Goal: Information Seeking & Learning: Learn about a topic

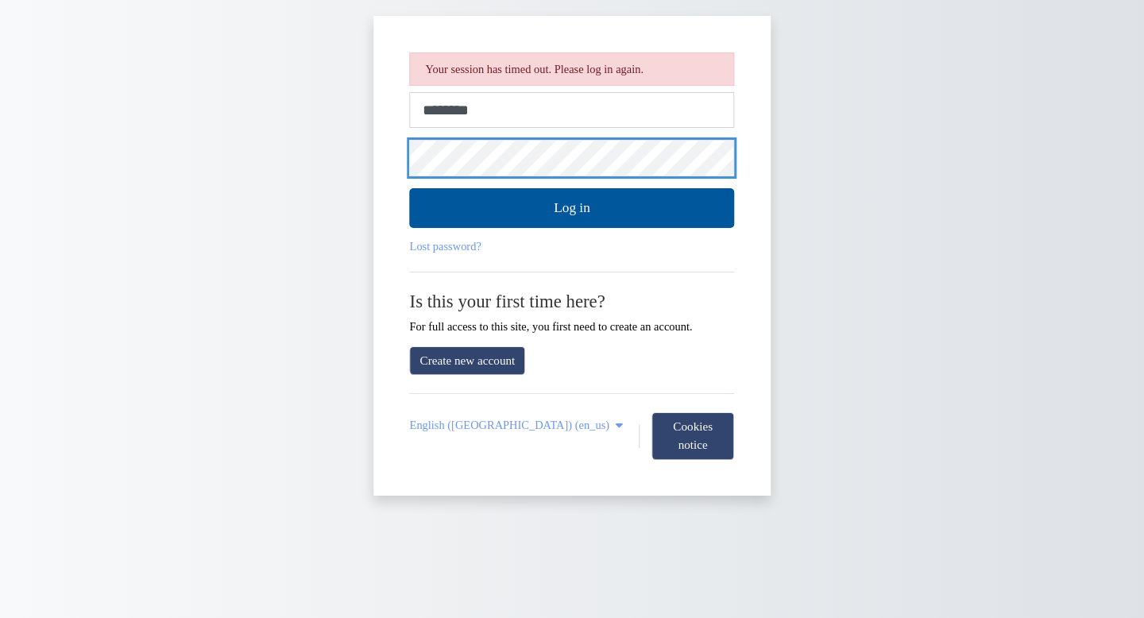
click at [410, 188] on button "Log in" at bounding box center [572, 208] width 325 height 40
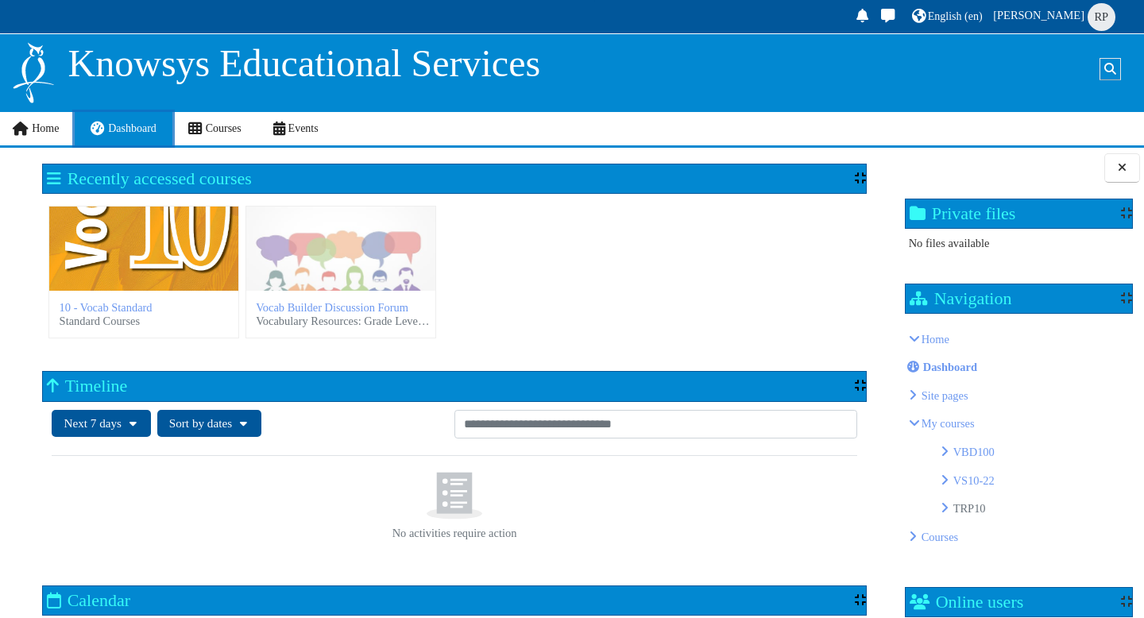
click at [129, 129] on span "Dashboard" at bounding box center [132, 128] width 48 height 12
click at [150, 267] on div "10 - Vocab Standard" at bounding box center [143, 248] width 189 height 84
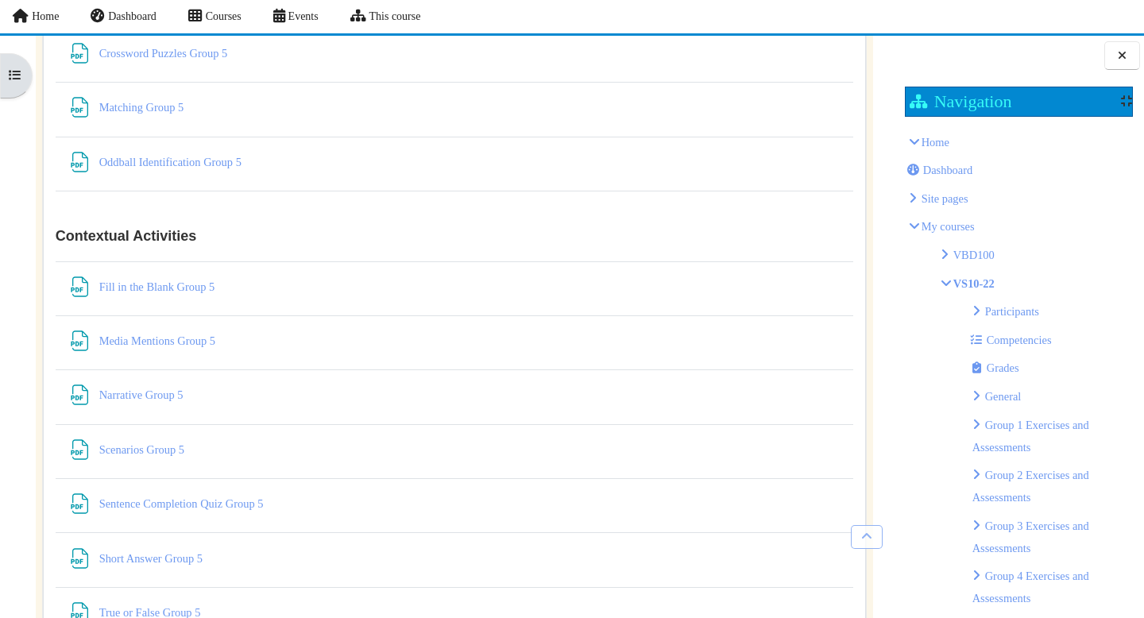
scroll to position [8087, 0]
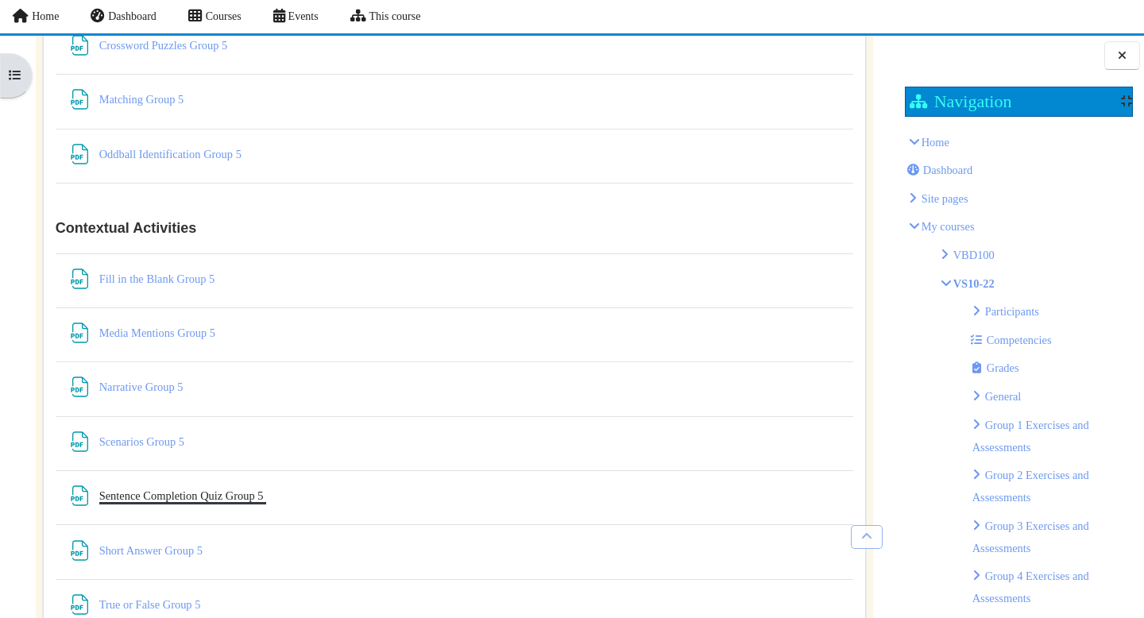
click at [195, 499] on link "Sentence Completion Quiz Group 5 File" at bounding box center [183, 495] width 168 height 13
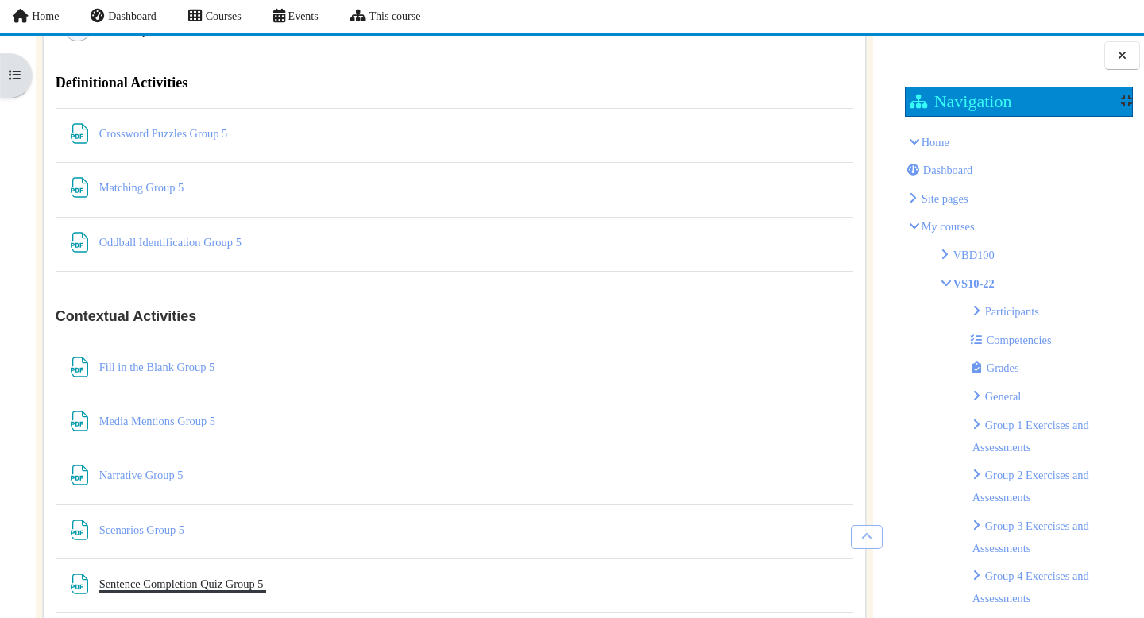
scroll to position [7991, 0]
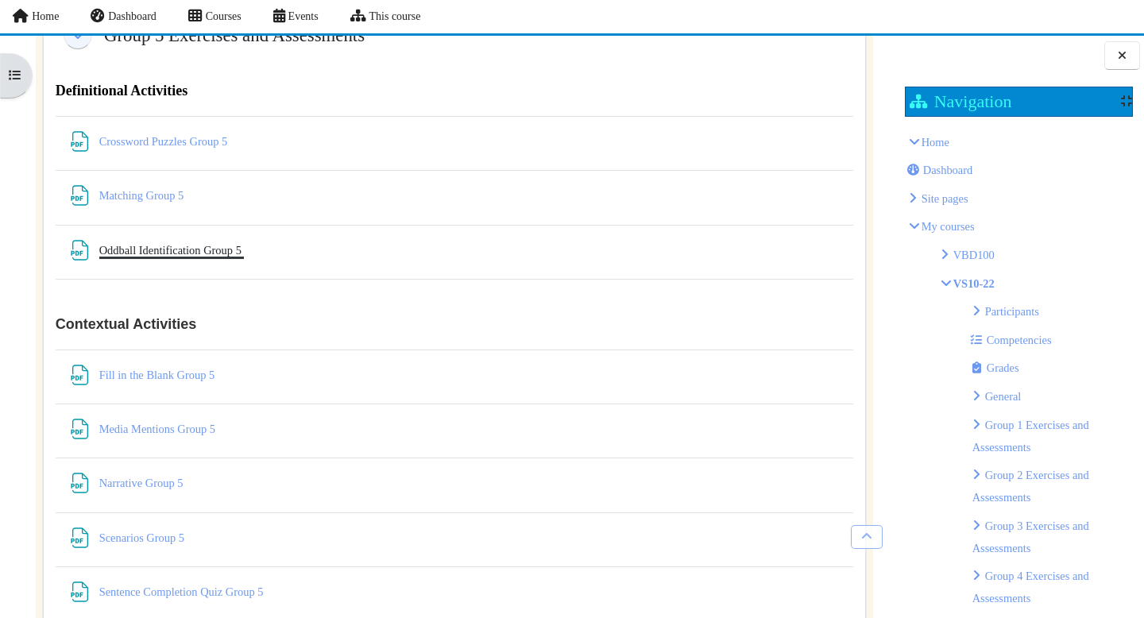
click at [194, 252] on link "Oddball Identification Group 5 File" at bounding box center [171, 250] width 145 height 13
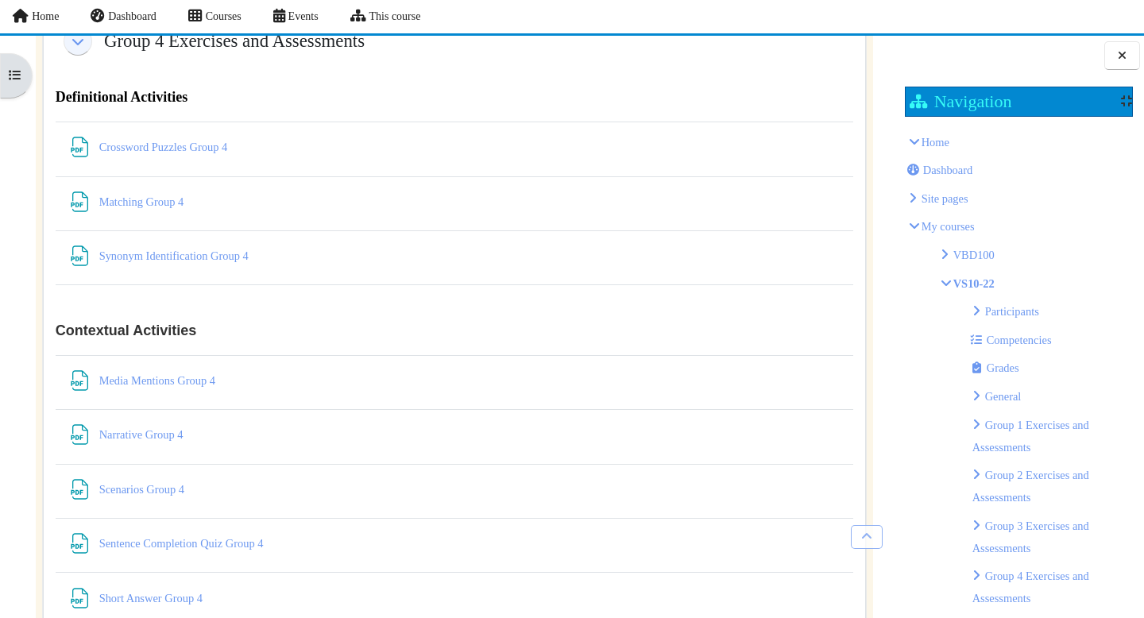
scroll to position [7113, 0]
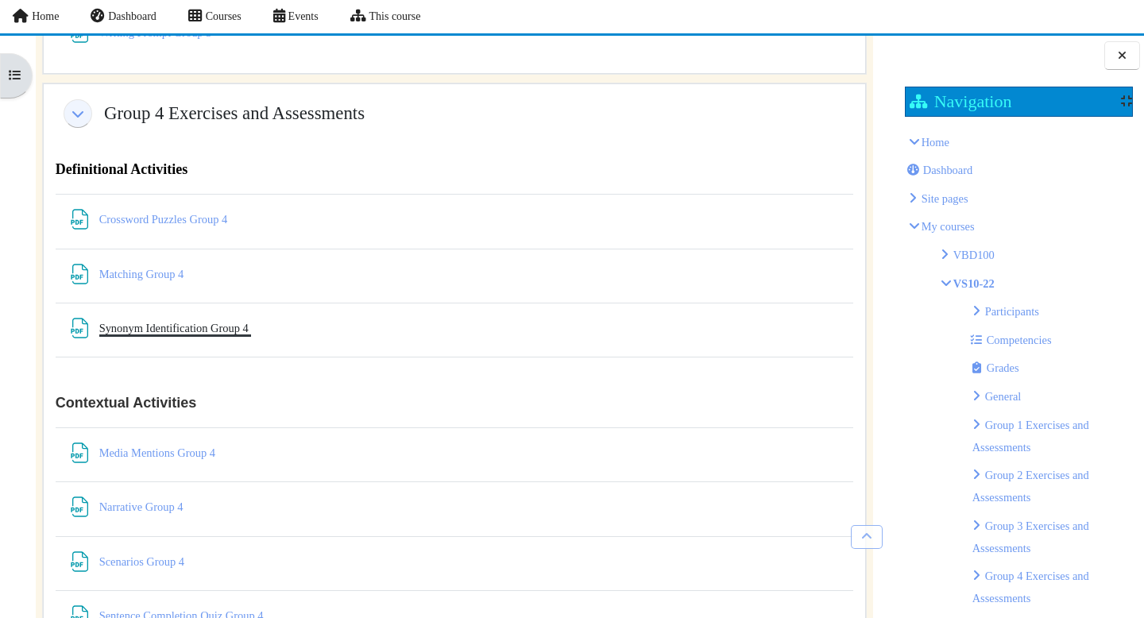
click at [191, 333] on link "Synonym Identification Group 4 File" at bounding box center [175, 328] width 152 height 13
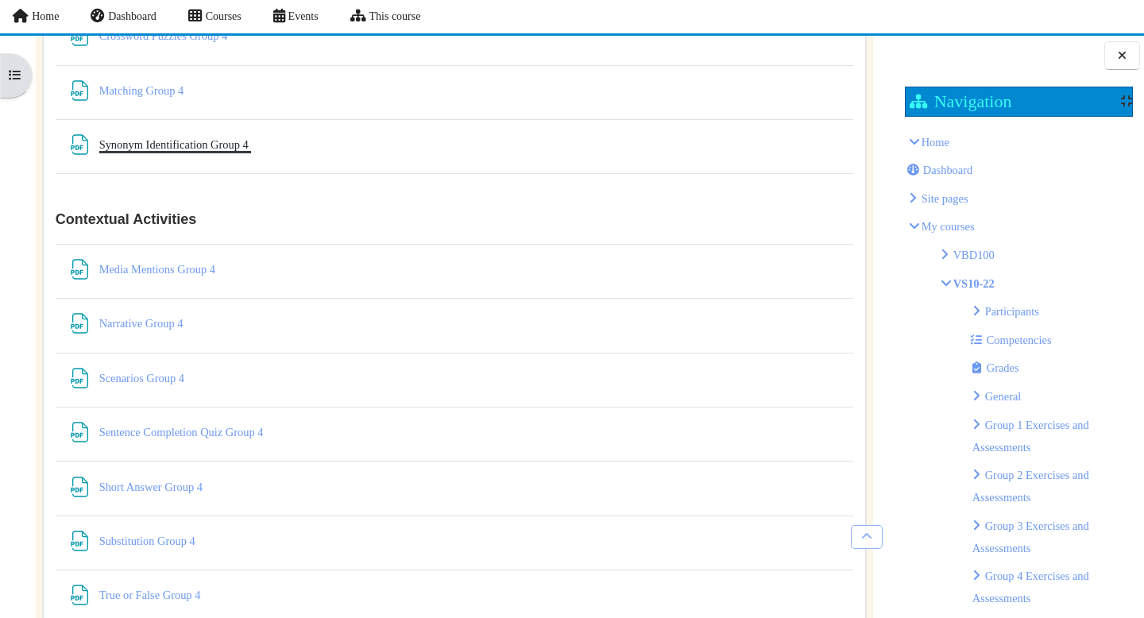
scroll to position [7301, 0]
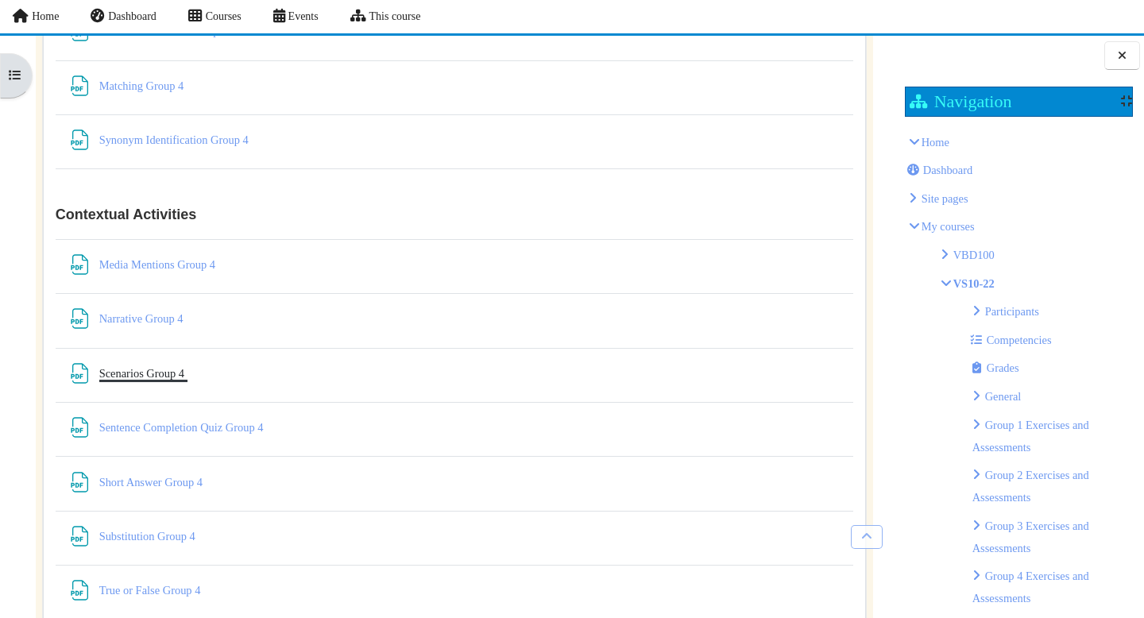
click at [125, 376] on link "Scenarios Group 4 File" at bounding box center [143, 373] width 88 height 13
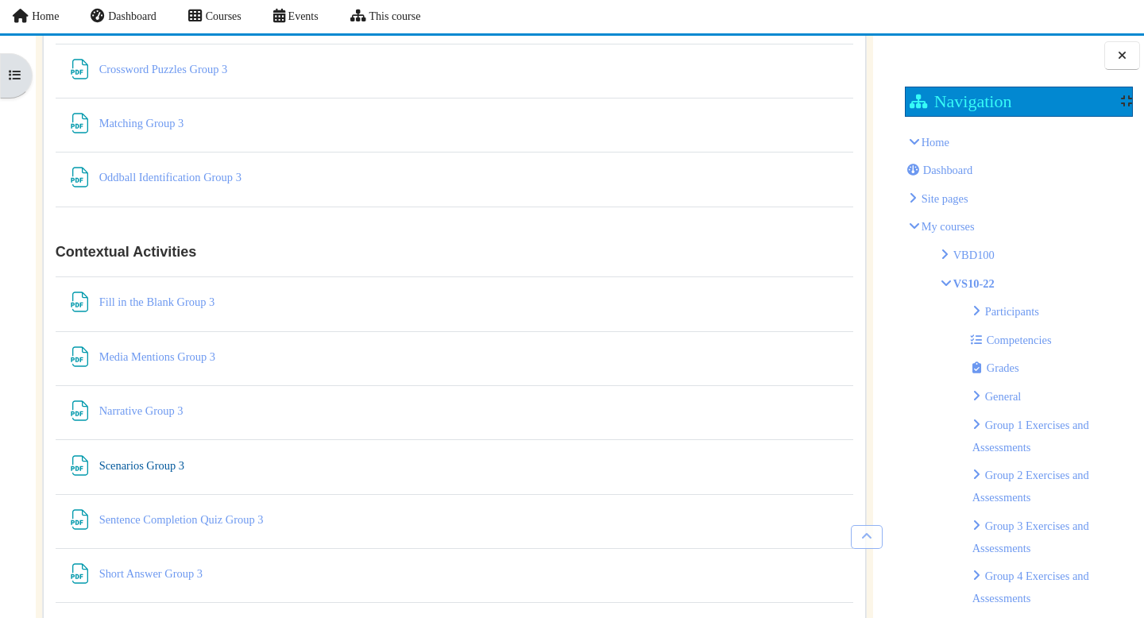
scroll to position [6404, 0]
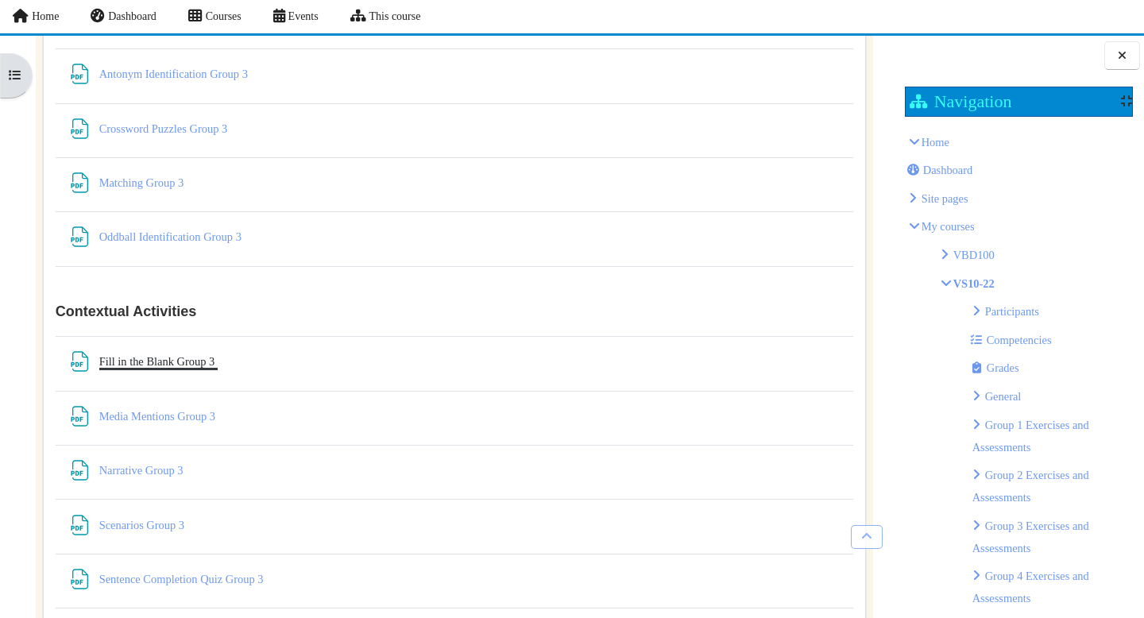
click at [166, 367] on link "Fill in the Blank Group 3 File" at bounding box center [158, 361] width 118 height 13
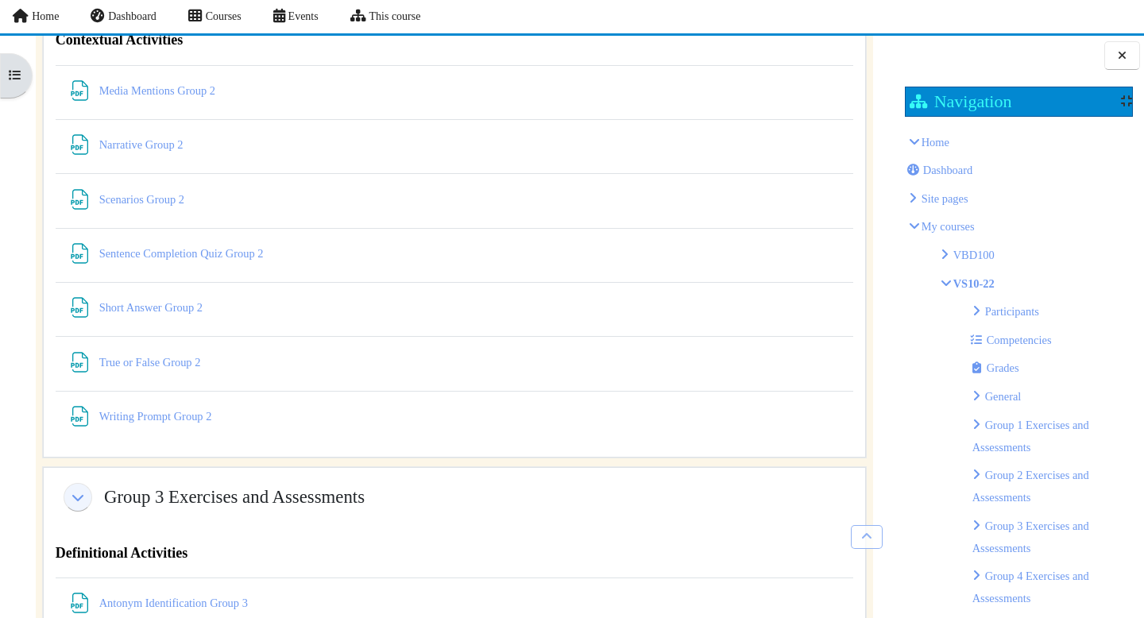
scroll to position [5862, 0]
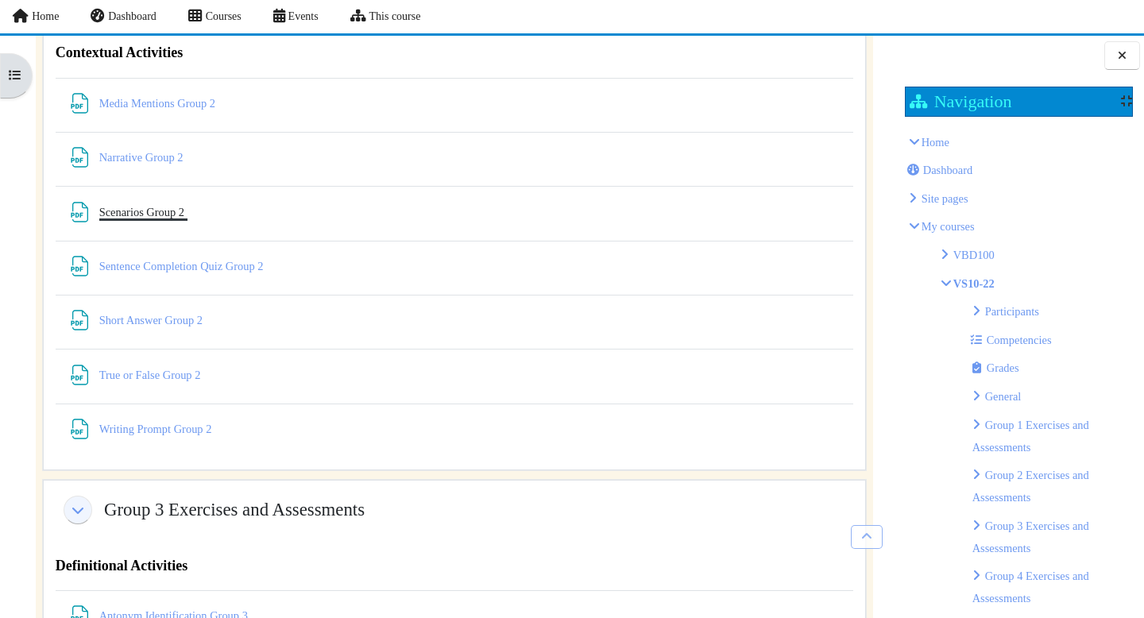
click at [155, 212] on link "Scenarios Group 2 File" at bounding box center [143, 212] width 88 height 13
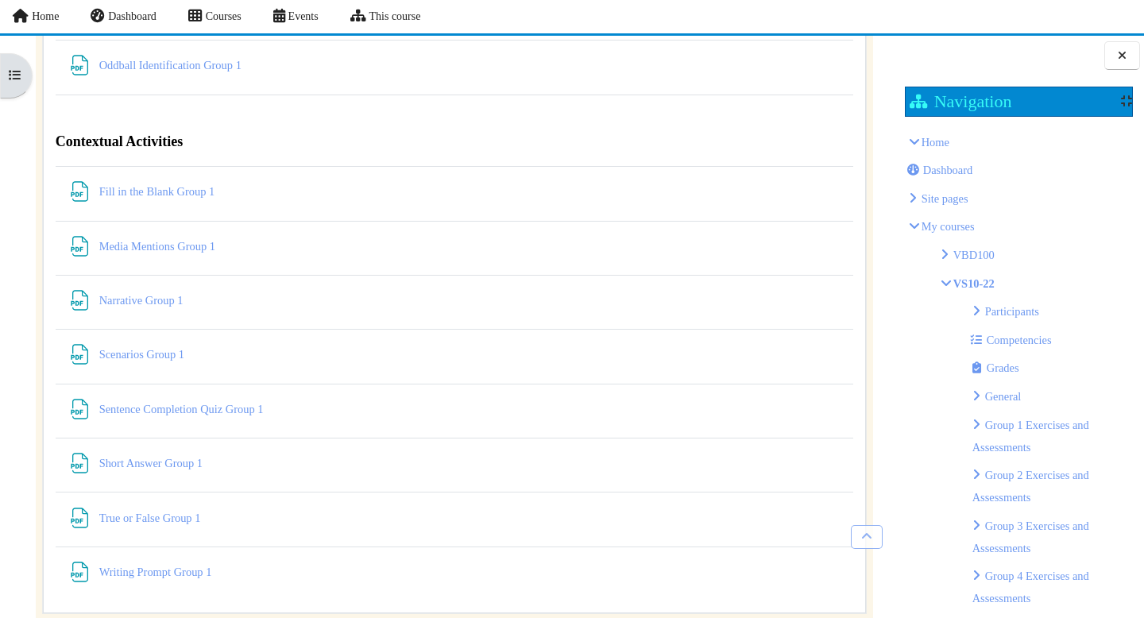
scroll to position [4855, 0]
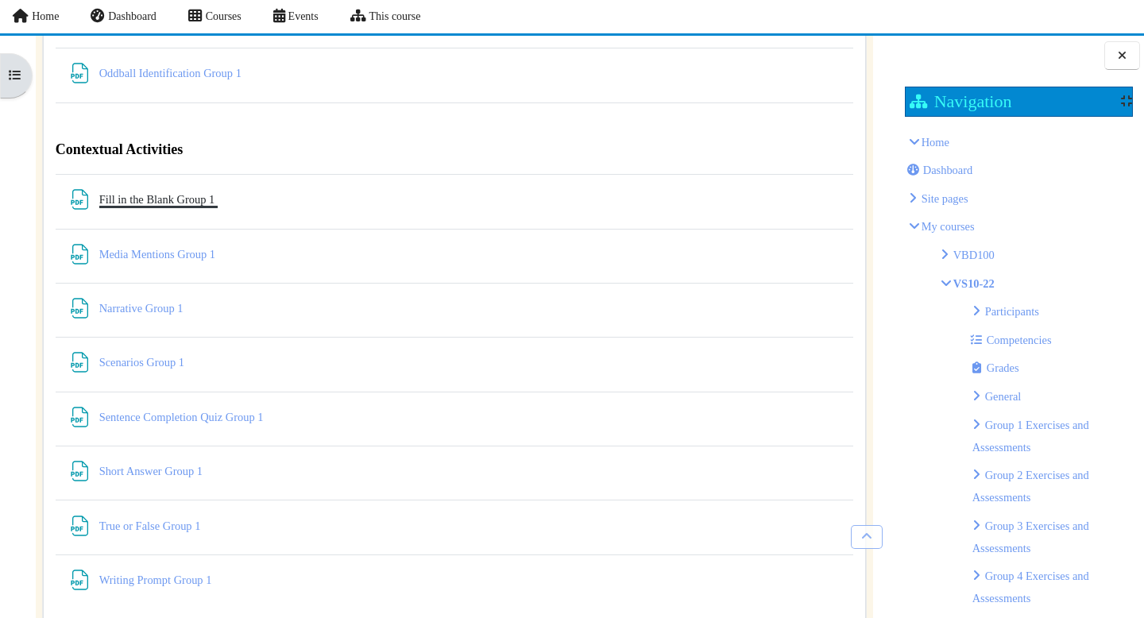
click at [166, 201] on link "Fill in the Blank Group 1 File" at bounding box center [158, 199] width 118 height 13
click at [141, 367] on link "Scenarios Group 1 File" at bounding box center [143, 362] width 88 height 13
